Goal: Check status: Check status

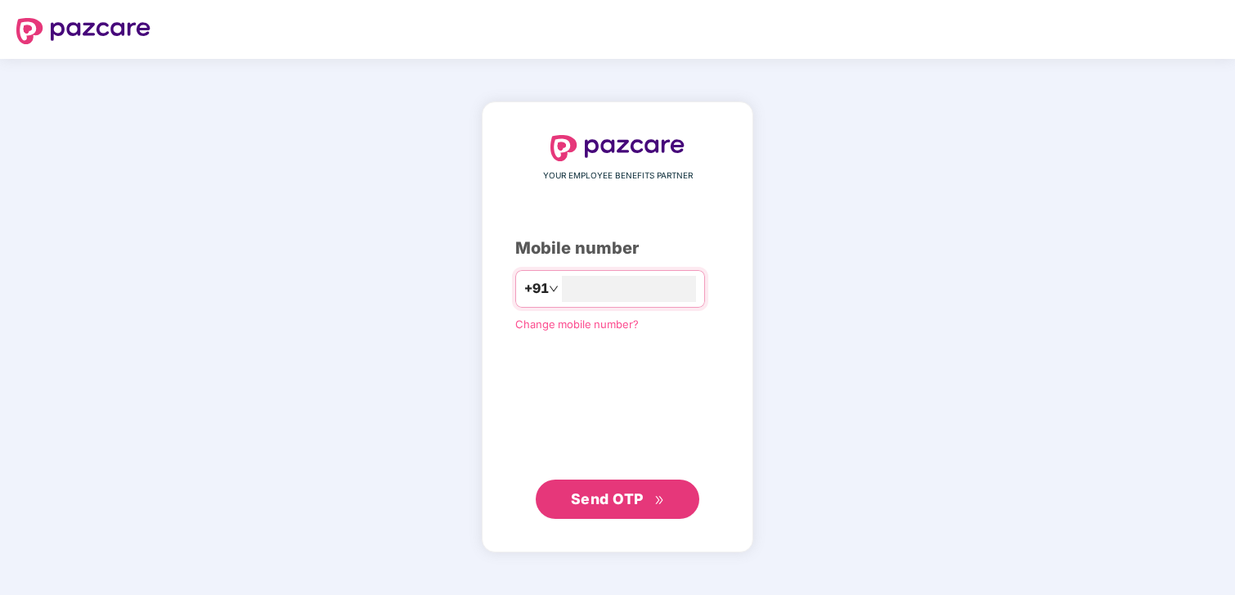
type input "**********"
click at [641, 497] on span "Send OTP" at bounding box center [607, 497] width 73 height 17
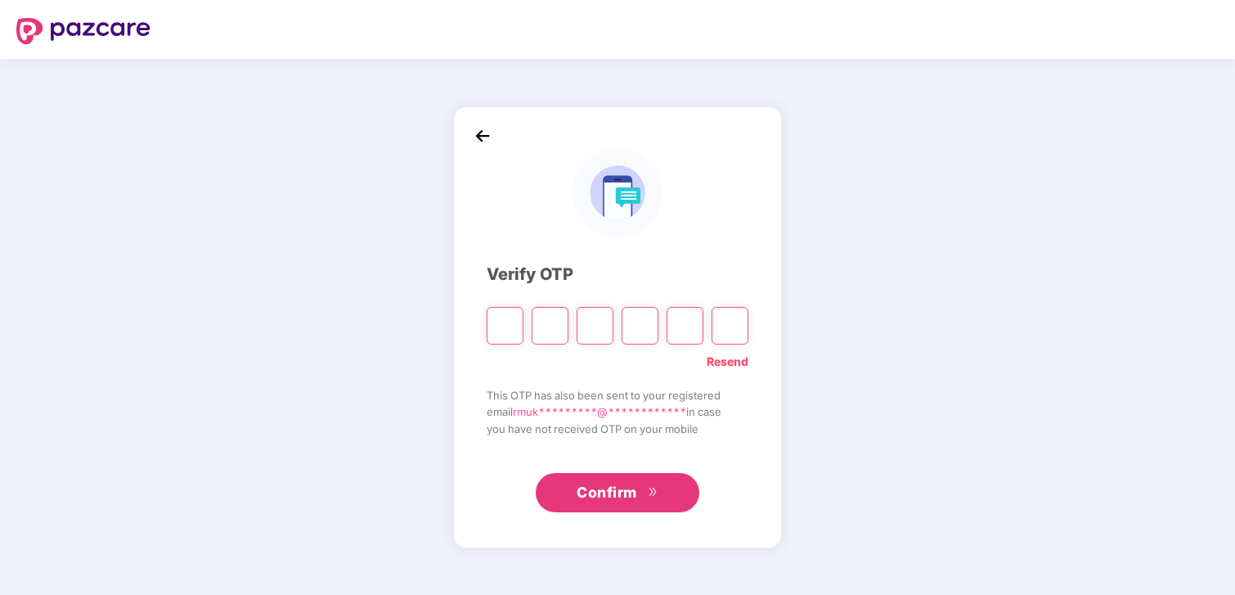
type input "*"
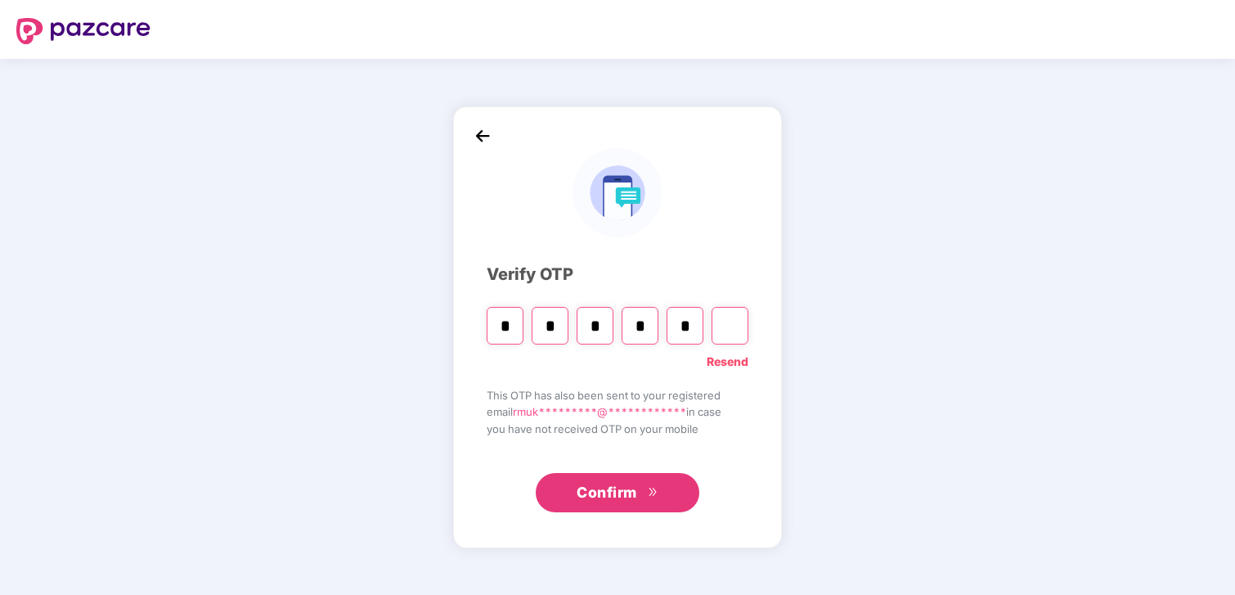
type input "*"
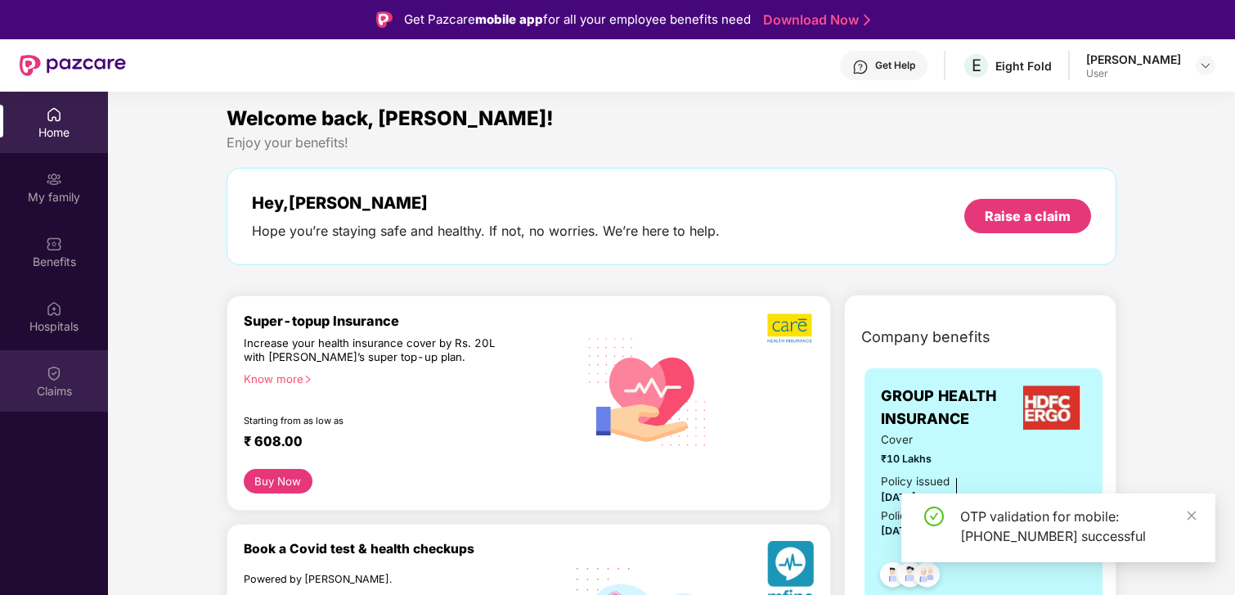
scroll to position [3, 0]
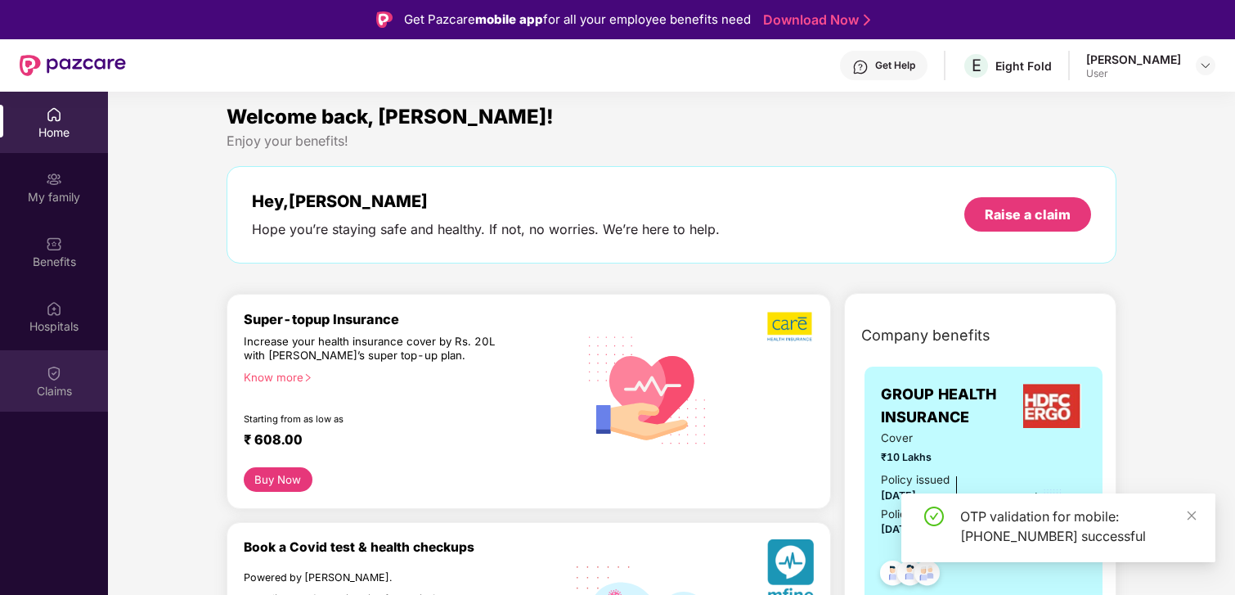
click at [68, 365] on div "Claims" at bounding box center [54, 380] width 108 height 61
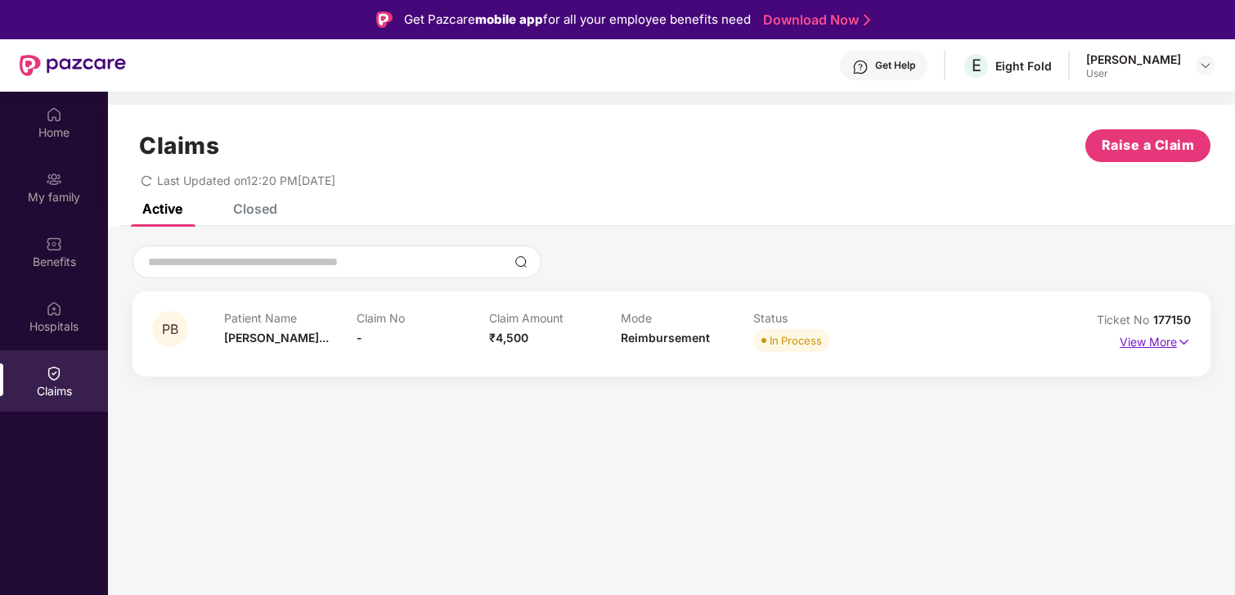
click at [1164, 341] on p "View More" at bounding box center [1155, 340] width 71 height 22
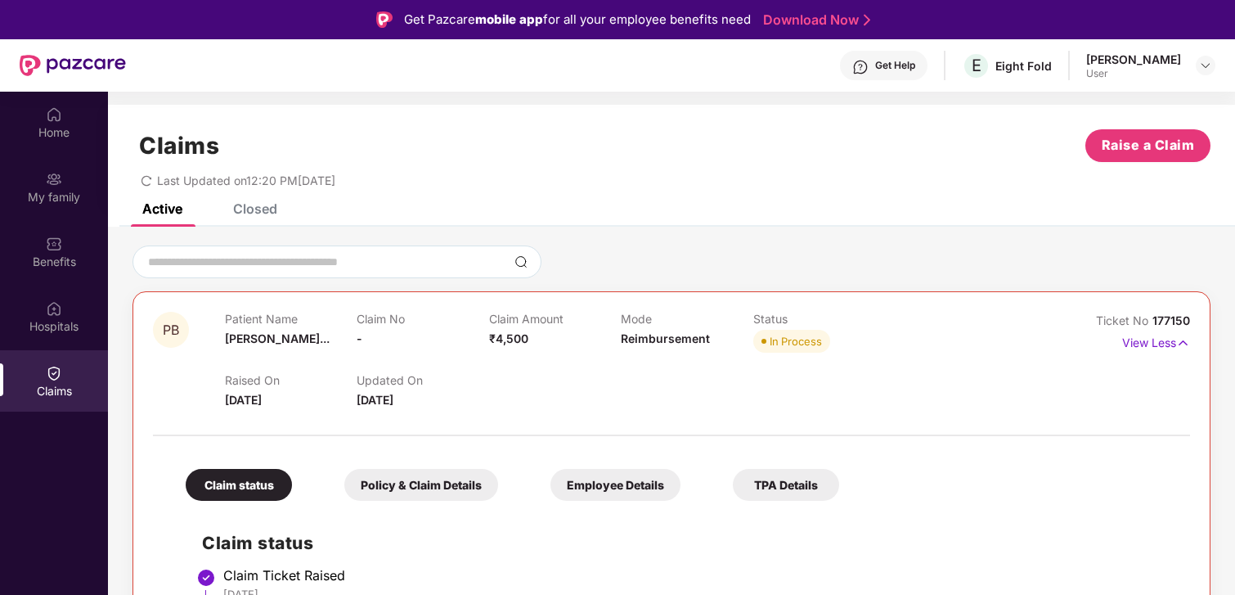
click at [265, 199] on div "Claims Raise a Claim Last Updated on 12:20 PM[DATE]" at bounding box center [671, 154] width 1127 height 99
click at [260, 205] on div "Closed" at bounding box center [255, 208] width 44 height 16
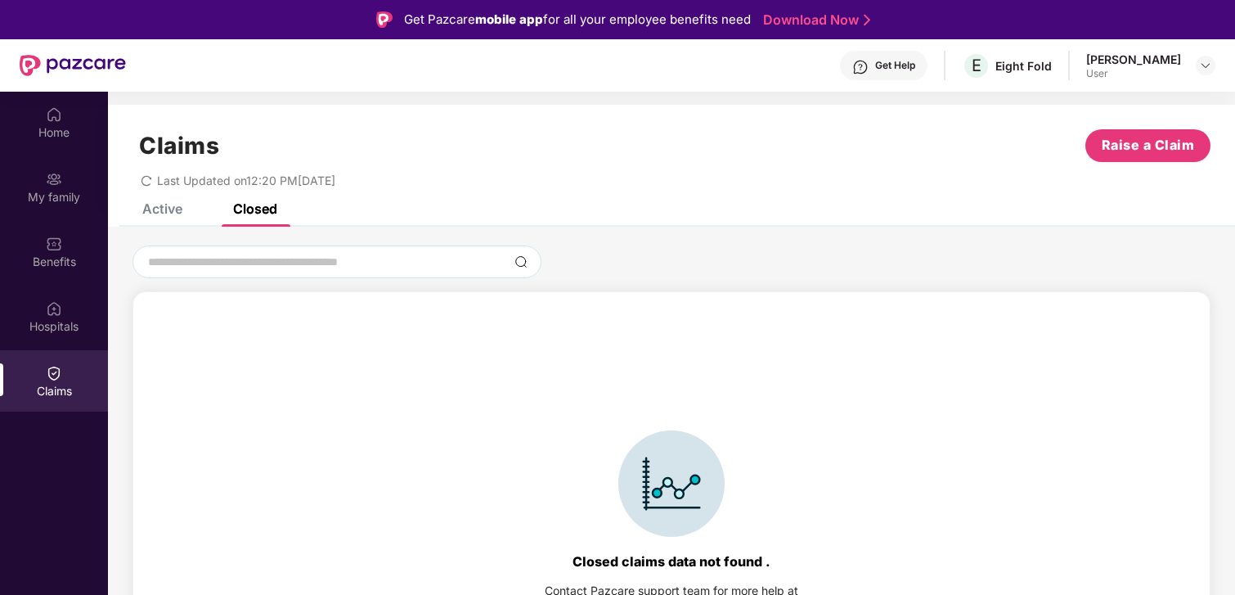
click at [166, 209] on div "Active" at bounding box center [162, 208] width 40 height 16
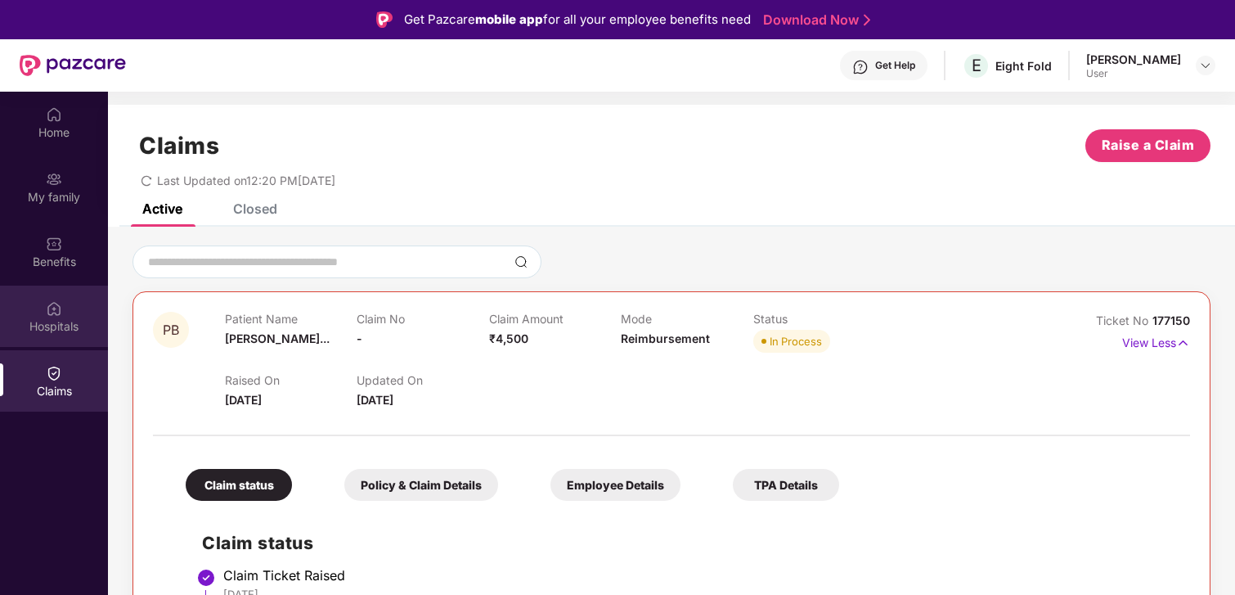
click at [40, 313] on div "Hospitals" at bounding box center [54, 316] width 108 height 61
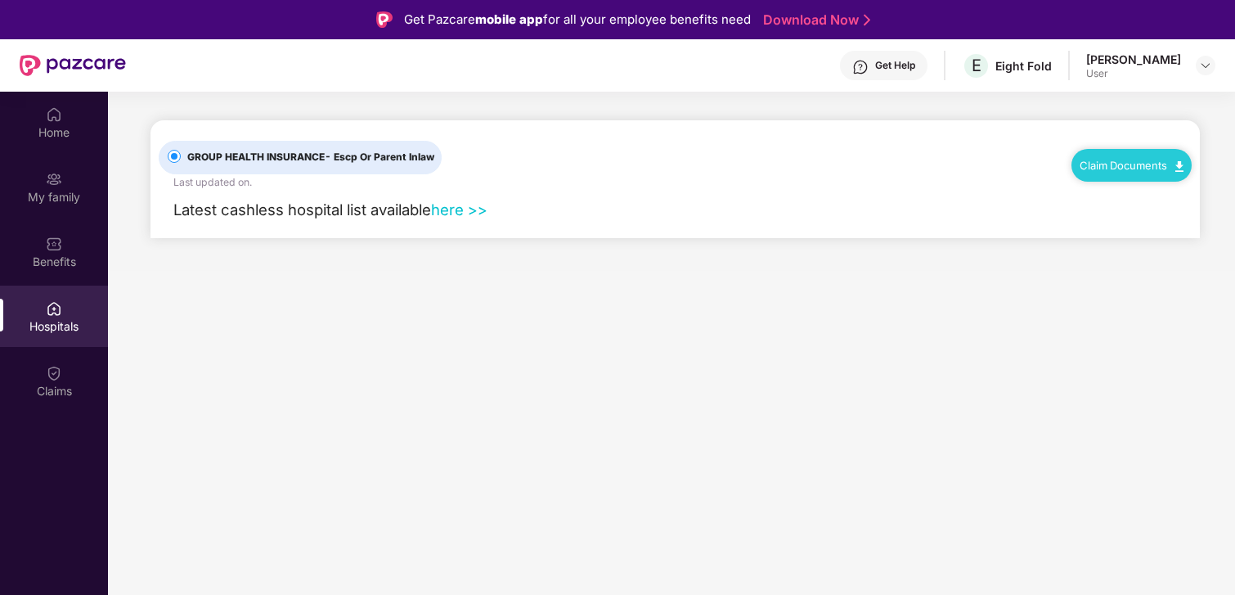
click at [465, 208] on link "here >>" at bounding box center [459, 209] width 56 height 18
click at [42, 124] on div "Home" at bounding box center [54, 132] width 108 height 16
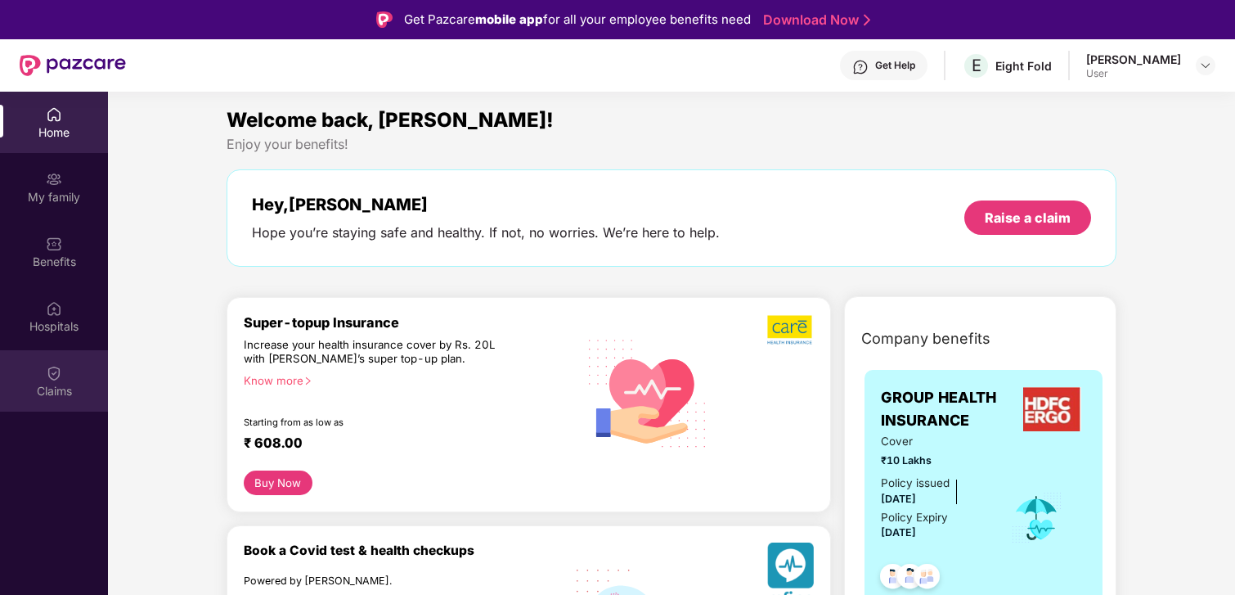
click at [42, 383] on div "Claims" at bounding box center [54, 391] width 108 height 16
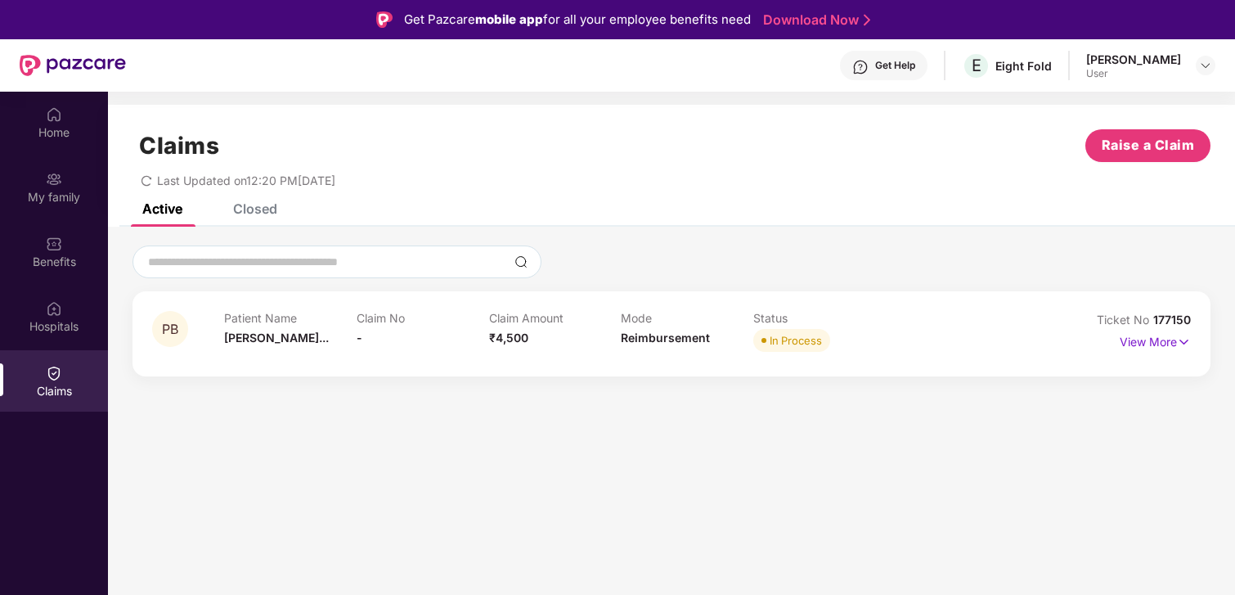
click at [246, 207] on div "Closed" at bounding box center [255, 208] width 44 height 16
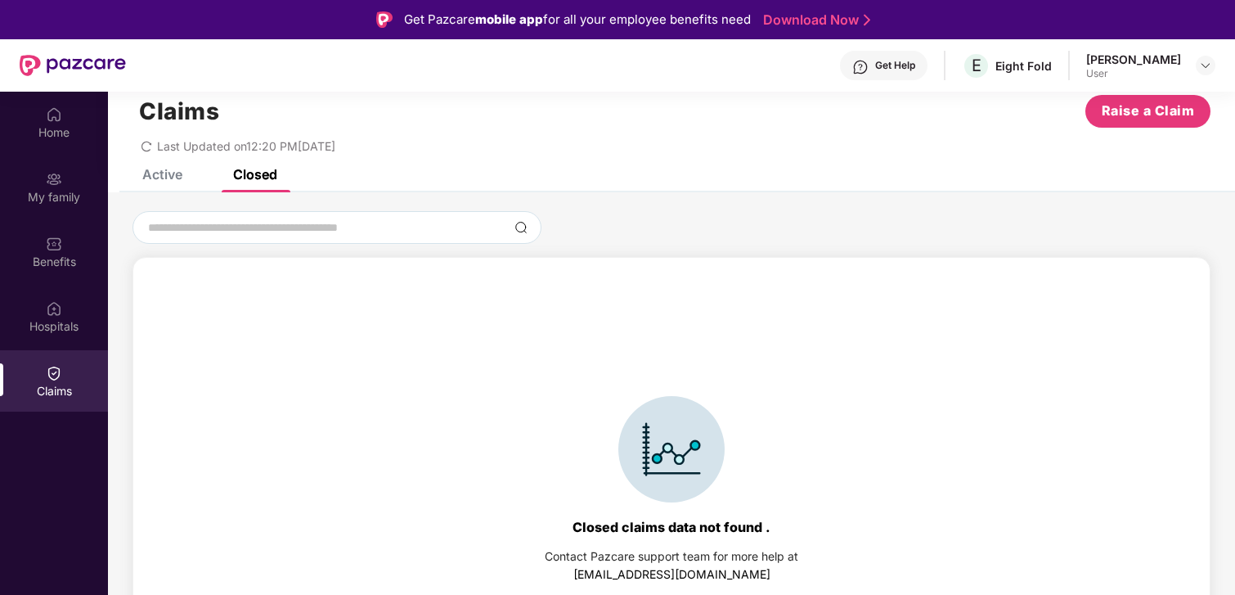
scroll to position [36, 0]
click at [171, 169] on div "Active" at bounding box center [162, 172] width 40 height 16
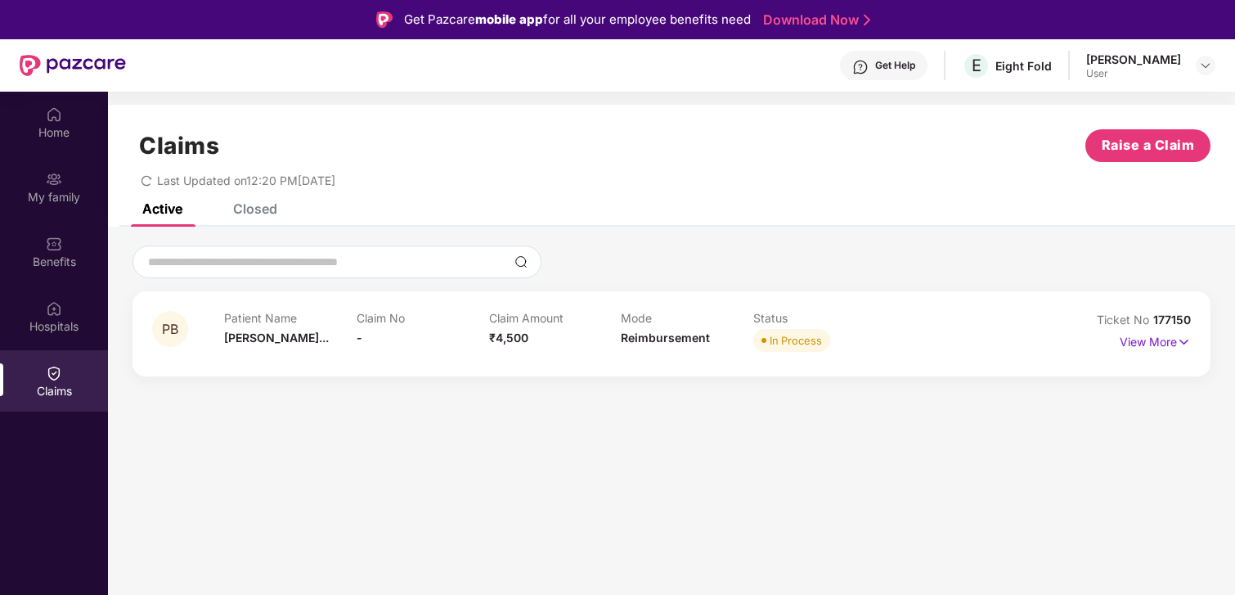
click at [257, 215] on div "Closed" at bounding box center [255, 208] width 44 height 16
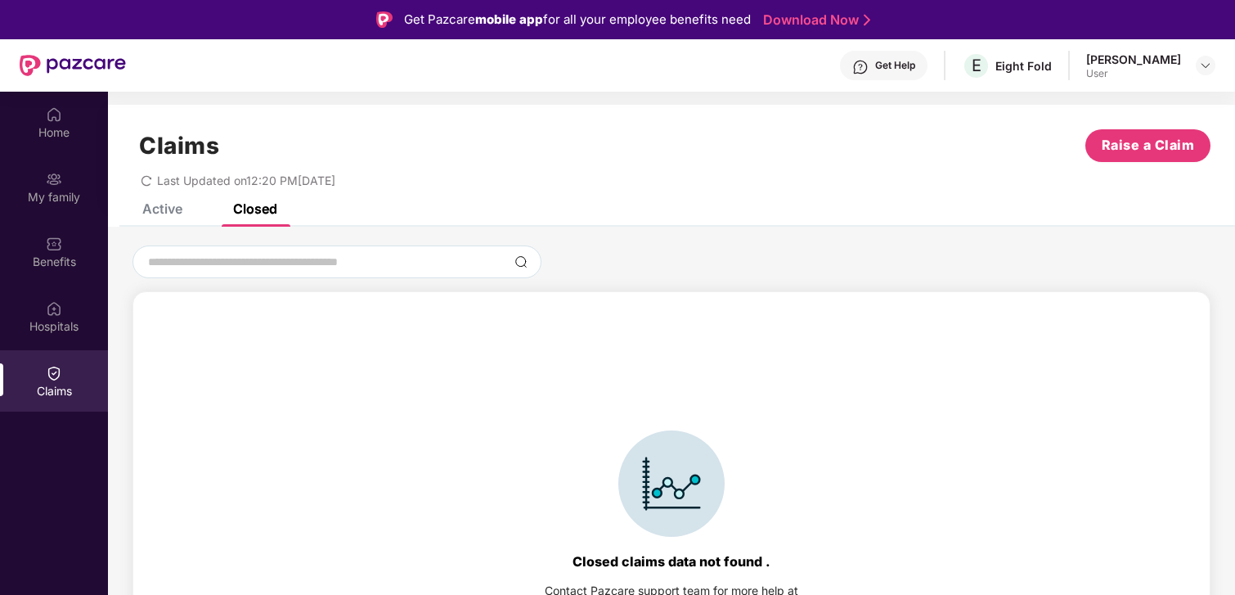
click at [241, 175] on span "Last Updated on 12:20 PM[DATE]" at bounding box center [246, 180] width 178 height 14
drag, startPoint x: 159, startPoint y: 173, endPoint x: 149, endPoint y: 175, distance: 10.0
click at [156, 174] on div "Last Updated on 12:20 PM[DATE]" at bounding box center [238, 180] width 195 height 14
click at [146, 178] on icon "redo" at bounding box center [146, 180] width 11 height 11
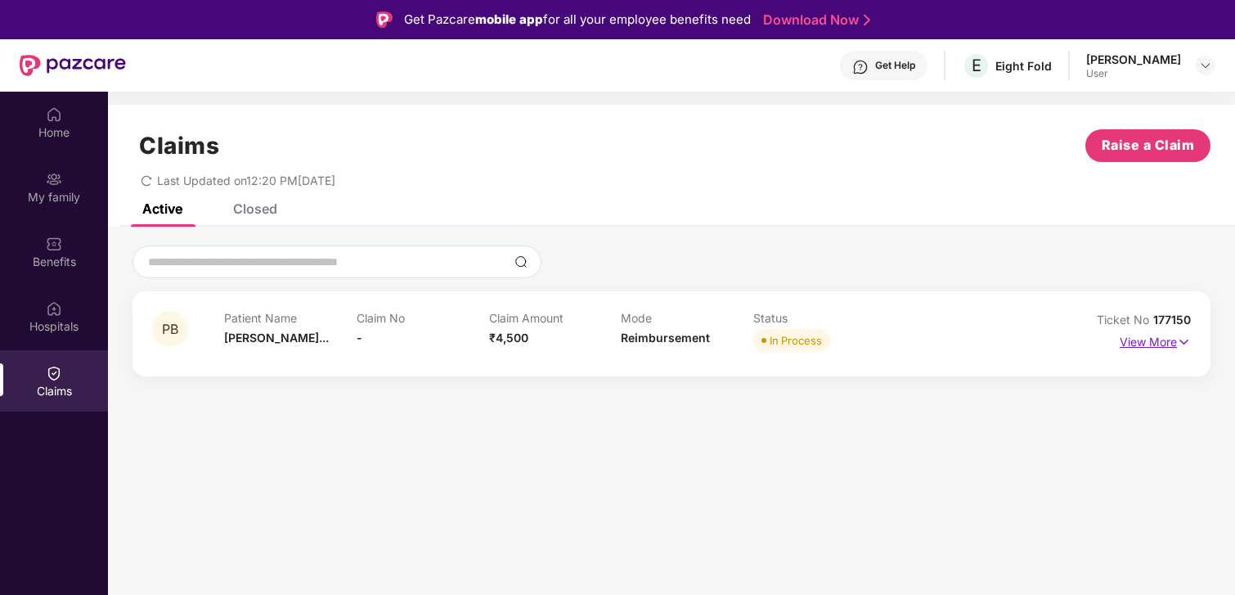
click at [1156, 341] on p "View More" at bounding box center [1155, 340] width 71 height 22
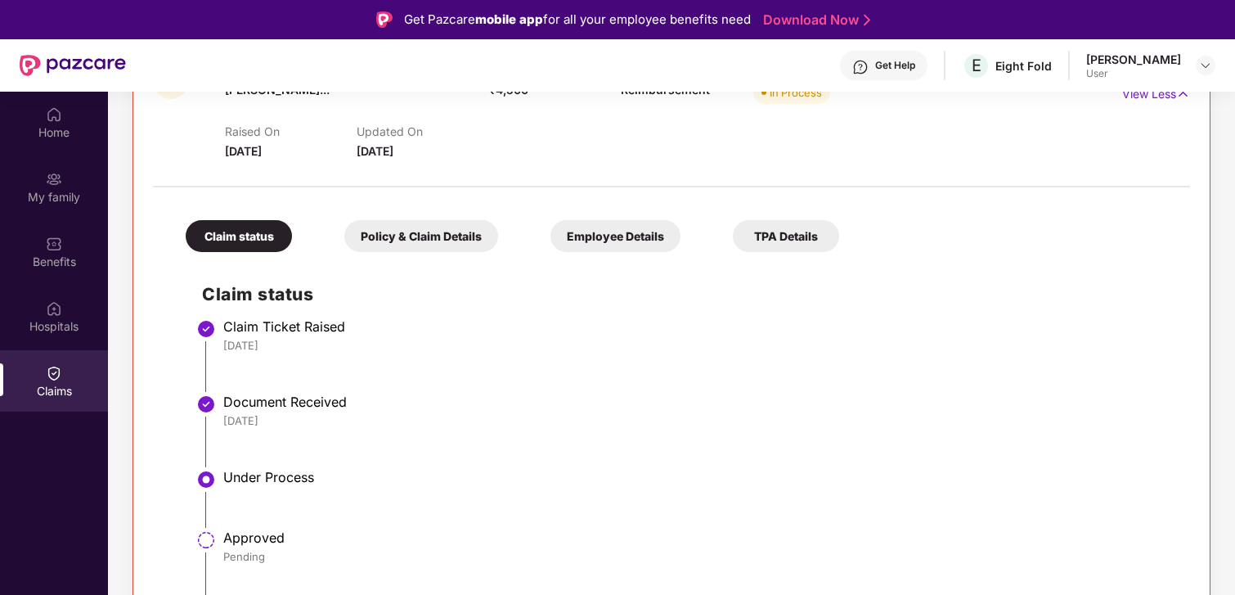
scroll to position [249, 0]
click at [452, 235] on div "Policy & Claim Details" at bounding box center [421, 236] width 154 height 32
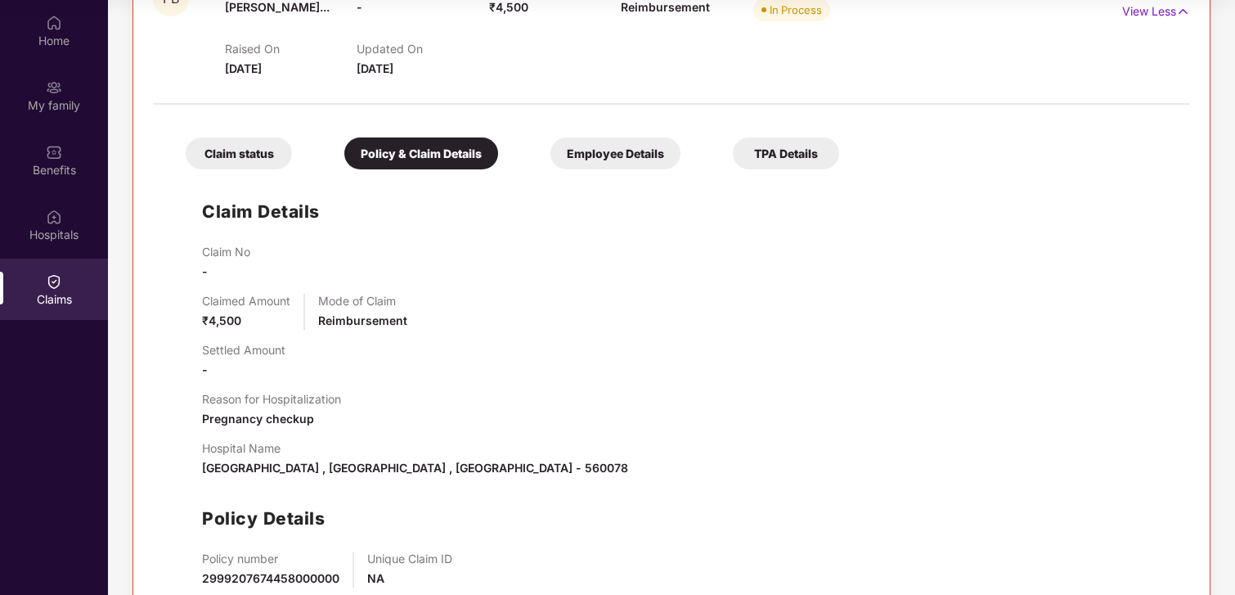
scroll to position [172, 0]
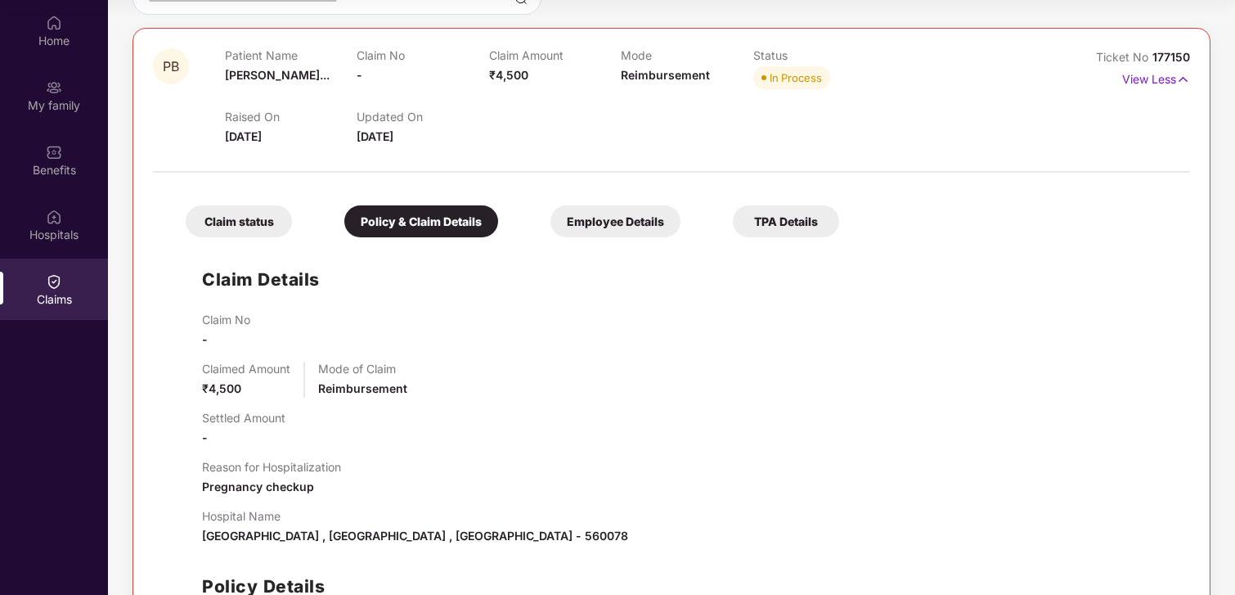
click at [608, 230] on div "Employee Details" at bounding box center [616, 221] width 130 height 32
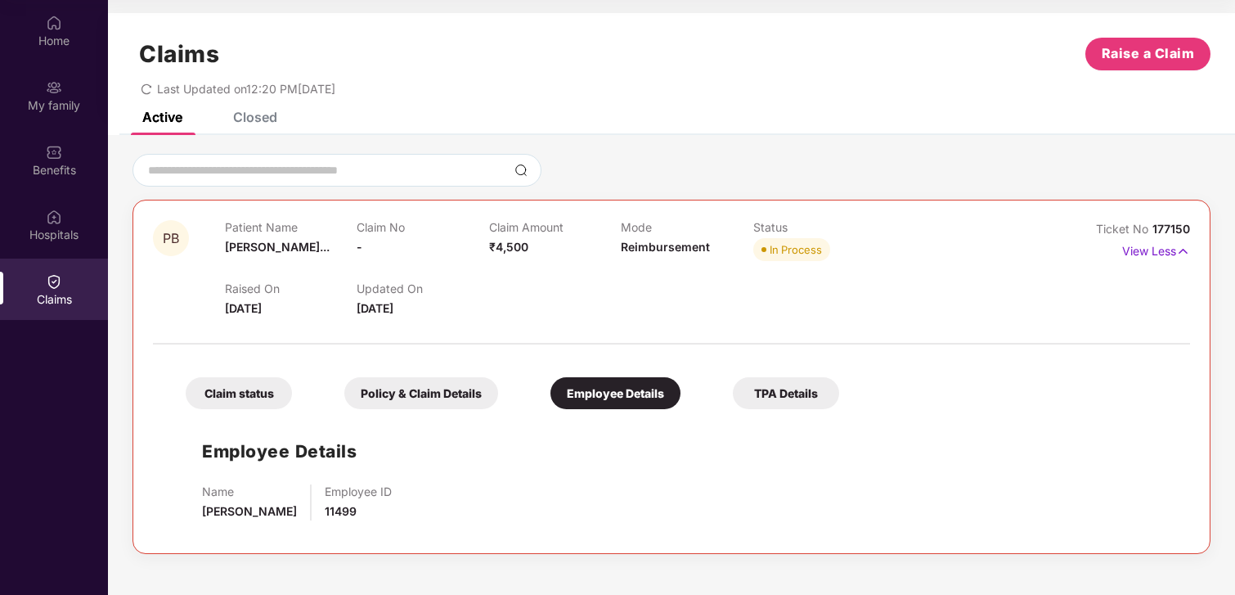
scroll to position [0, 0]
click at [787, 385] on div "TPA Details" at bounding box center [786, 393] width 106 height 32
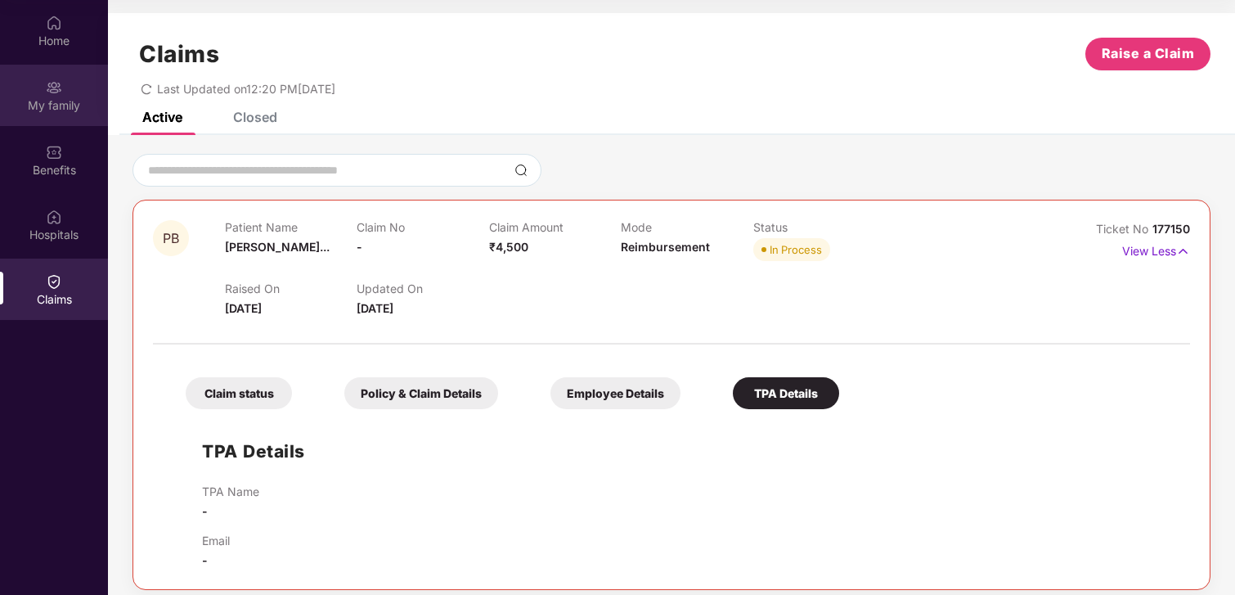
click at [56, 101] on div "My family" at bounding box center [54, 105] width 108 height 16
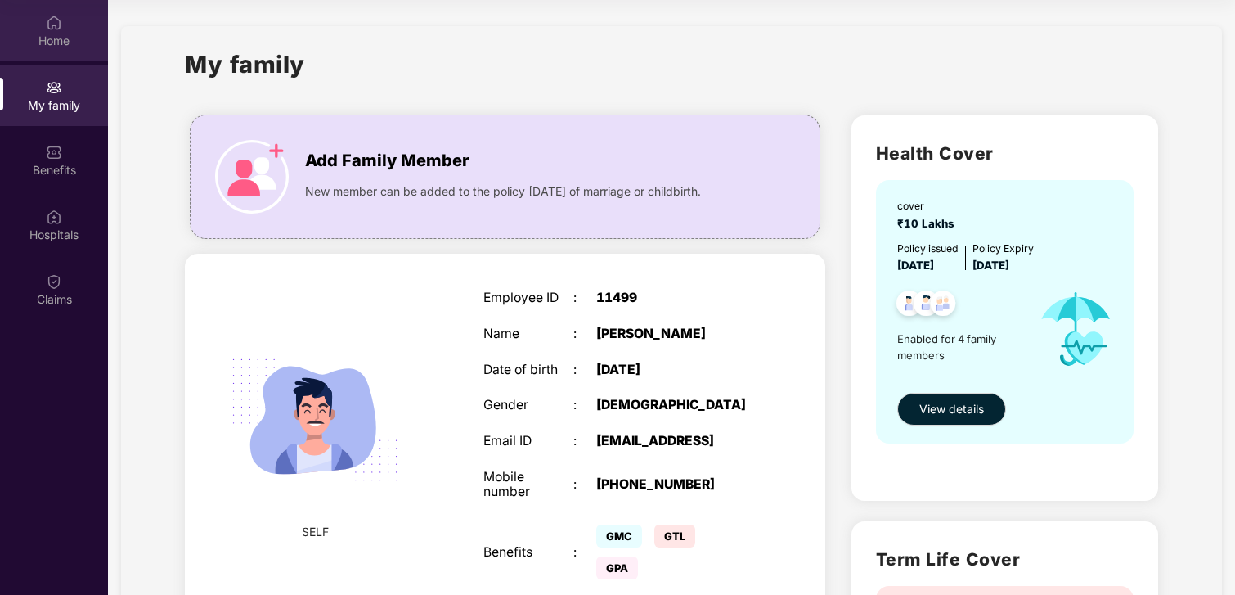
click at [52, 21] on img at bounding box center [54, 23] width 16 height 16
